Goal: Information Seeking & Learning: Learn about a topic

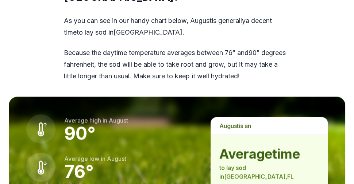
scroll to position [998, 0]
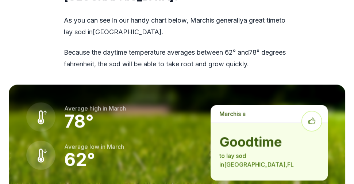
scroll to position [0, 25]
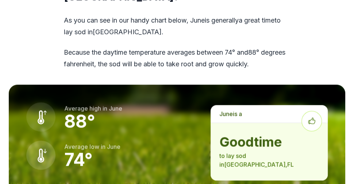
scroll to position [0, 0]
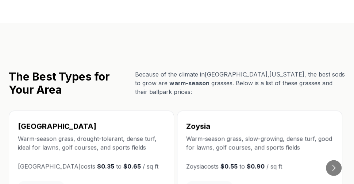
scroll to position [1283, 0]
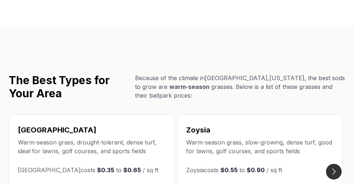
click at [333, 164] on button "Go to next slide" at bounding box center [334, 172] width 16 height 16
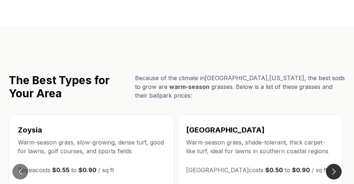
click at [333, 164] on button "Go to next slide" at bounding box center [334, 172] width 16 height 16
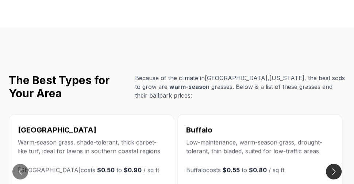
click at [333, 164] on button "Go to next slide" at bounding box center [334, 172] width 16 height 16
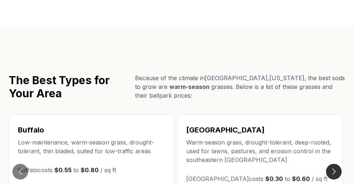
click at [333, 164] on button "Go to next slide" at bounding box center [334, 172] width 16 height 16
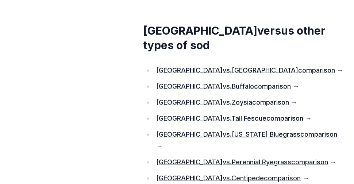
scroll to position [6311, 0]
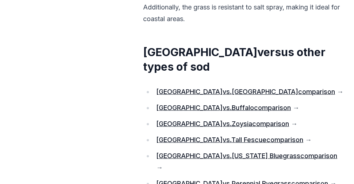
click at [184, 120] on link "St. [PERSON_NAME] vs. Zoysia comparison" at bounding box center [222, 124] width 133 height 8
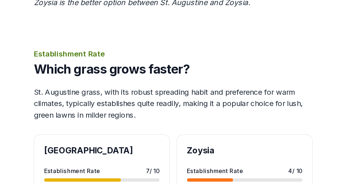
scroll to position [1775, 0]
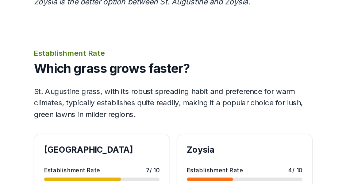
click at [187, 97] on p "St. Augustine grass, with its robust spreading habit and preference for warm cl…" at bounding box center [176, 112] width 245 height 31
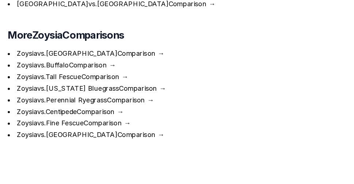
scroll to position [3149, 0]
